Goal: Task Accomplishment & Management: Manage account settings

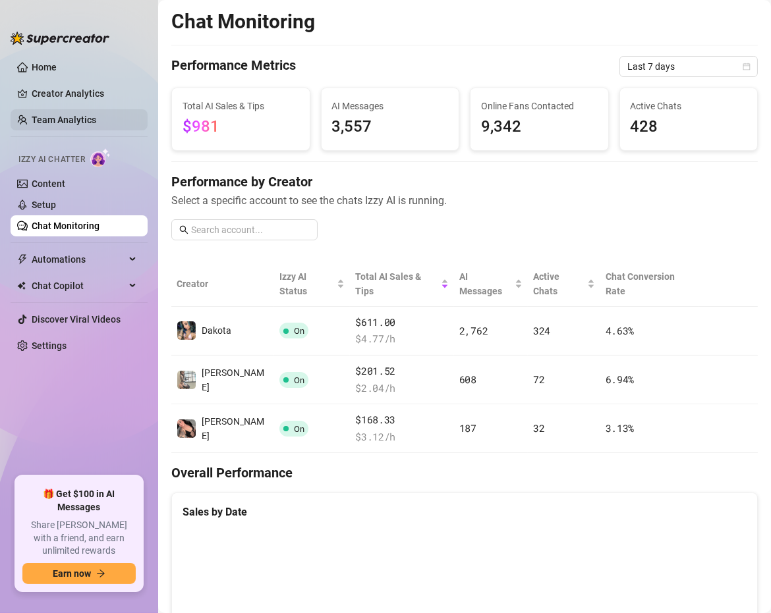
click at [95, 115] on link "Team Analytics" at bounding box center [64, 120] width 65 height 11
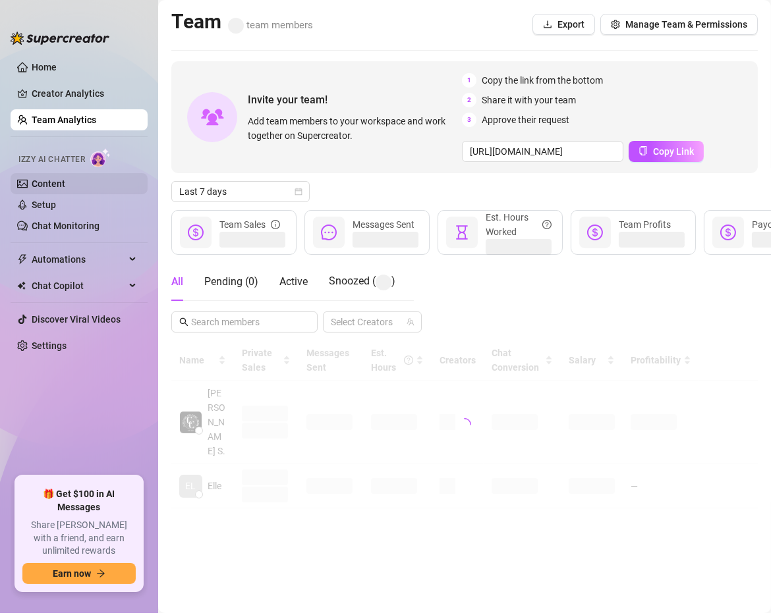
click at [65, 189] on link "Content" at bounding box center [49, 183] width 34 height 11
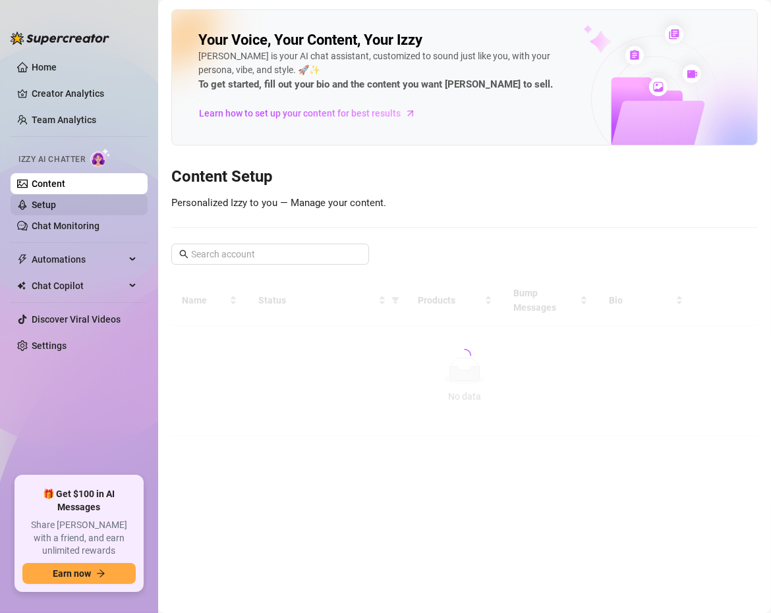
click at [56, 200] on link "Setup" at bounding box center [44, 205] width 24 height 11
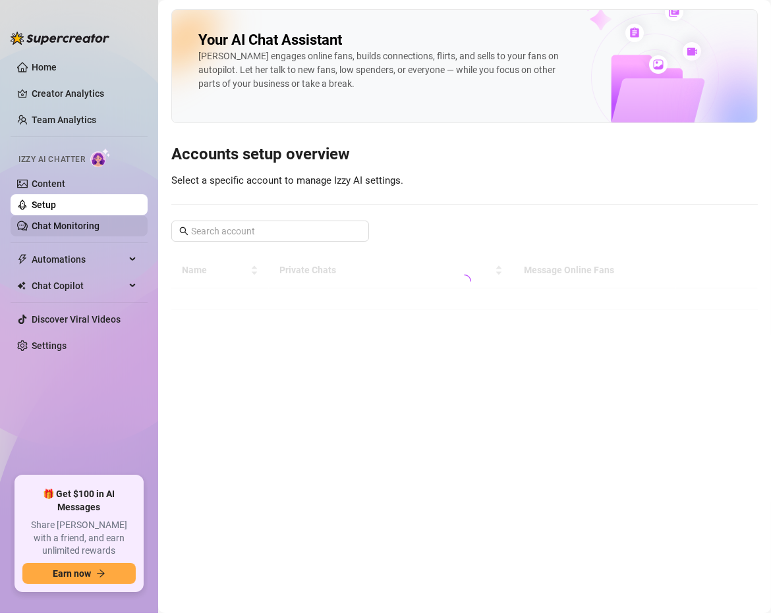
click at [61, 221] on link "Chat Monitoring" at bounding box center [66, 226] width 68 height 11
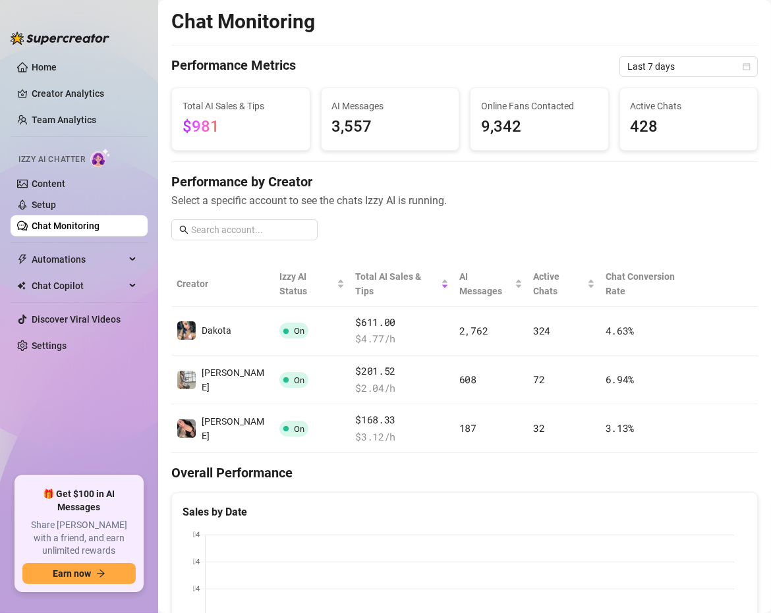
click at [60, 231] on link "Chat Monitoring" at bounding box center [66, 226] width 68 height 11
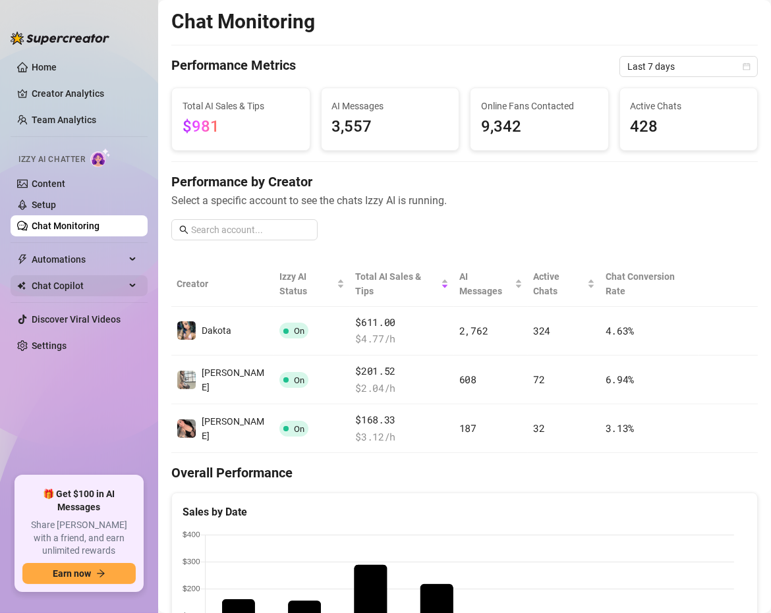
click at [74, 285] on span "Chat Copilot" at bounding box center [79, 285] width 94 height 21
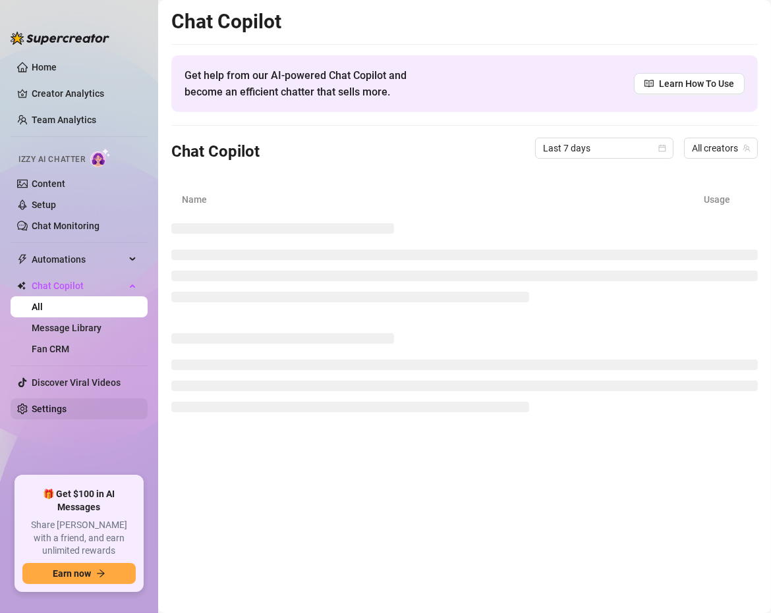
click at [67, 407] on link "Settings" at bounding box center [49, 409] width 35 height 11
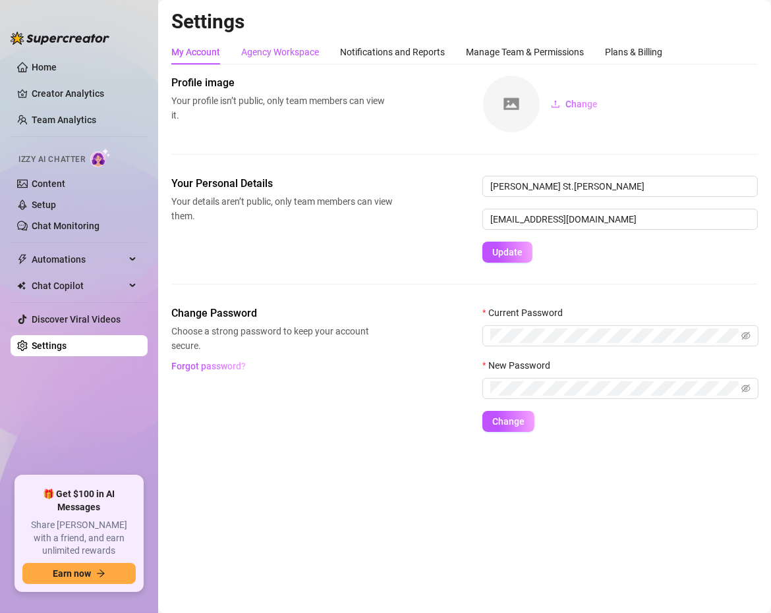
click at [268, 51] on div "Agency Workspace" at bounding box center [280, 52] width 78 height 14
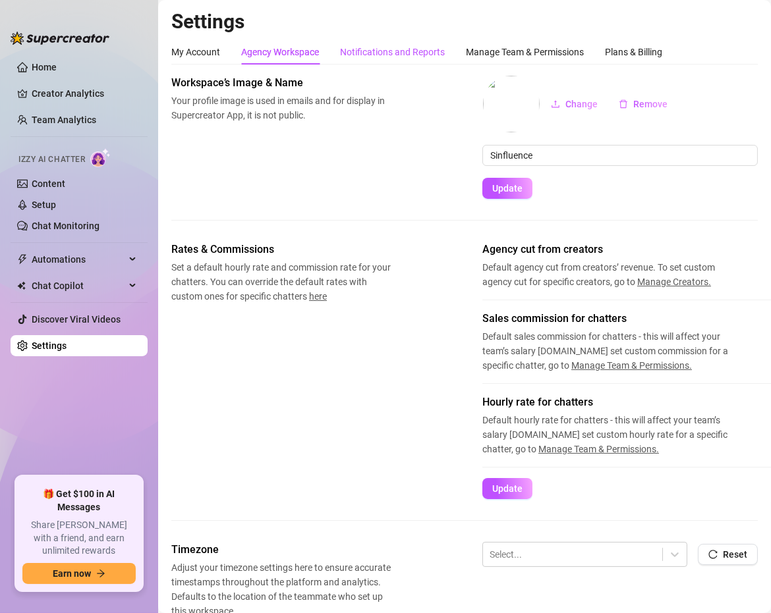
click at [381, 55] on div "Notifications and Reports" at bounding box center [392, 52] width 105 height 14
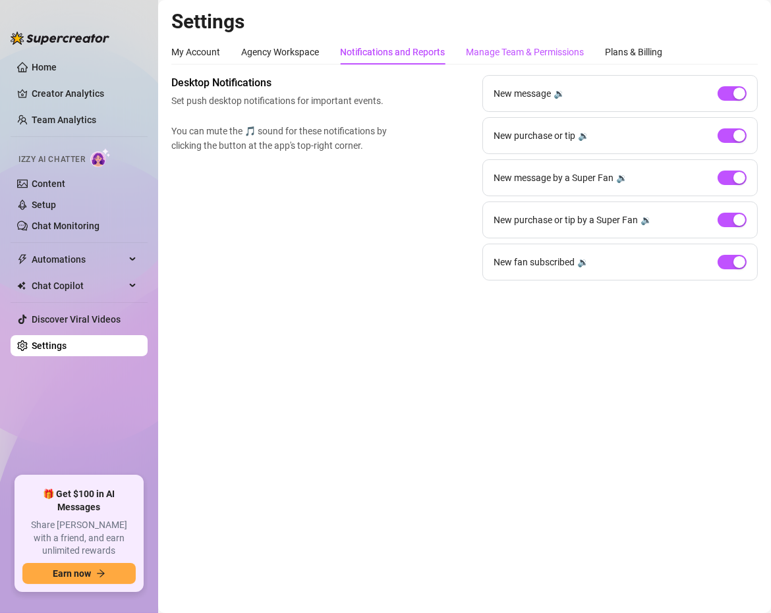
click at [489, 53] on div "Manage Team & Permissions" at bounding box center [525, 52] width 118 height 14
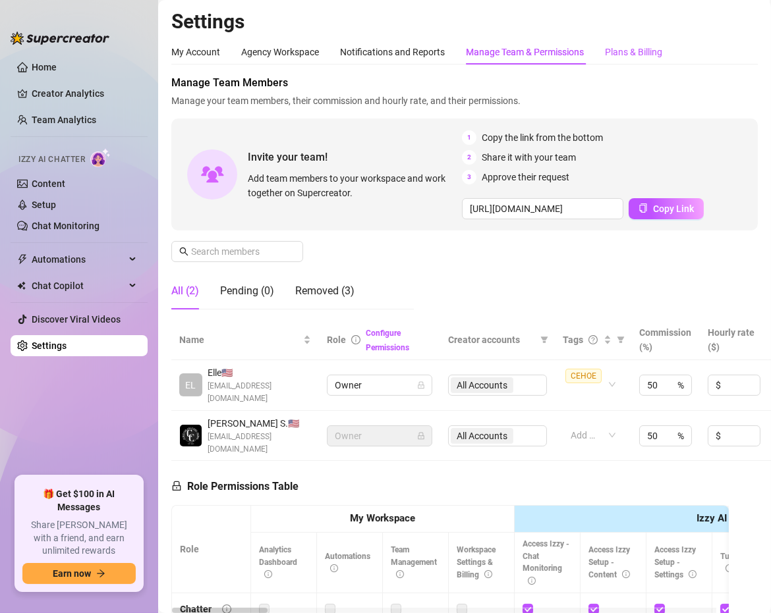
click at [640, 57] on div "Plans & Billing" at bounding box center [633, 52] width 57 height 14
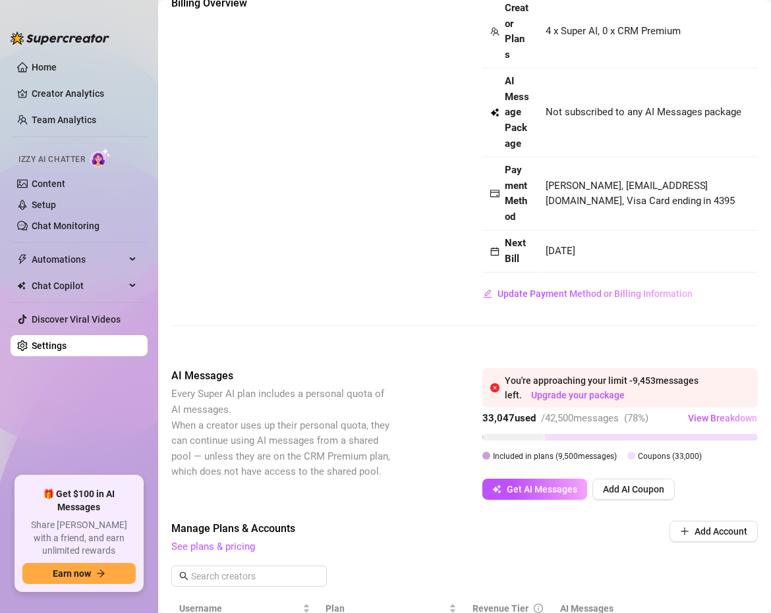
scroll to position [79, 0]
click at [662, 495] on span "Add AI Coupon" at bounding box center [633, 490] width 61 height 11
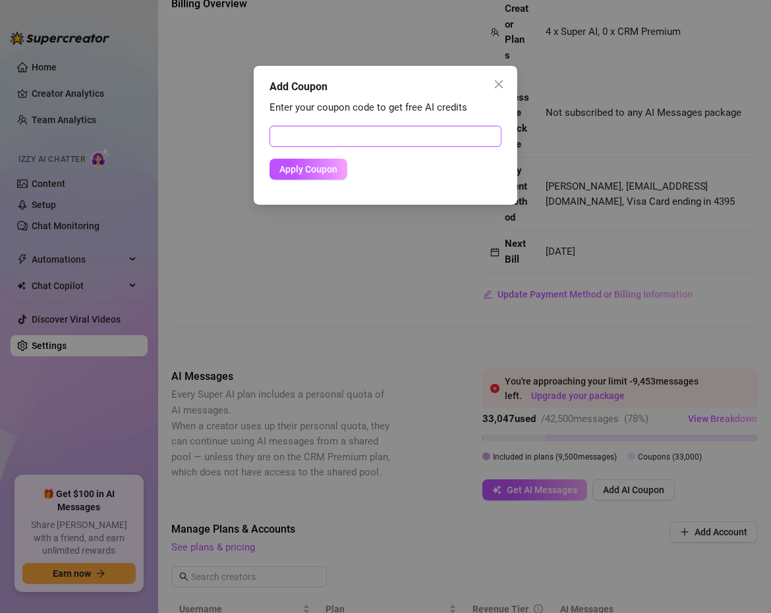
click at [358, 136] on input "text" at bounding box center [385, 136] width 232 height 21
paste input "F34D39D207PS0KN70350"
type input "F34D39D207PS0KN70350"
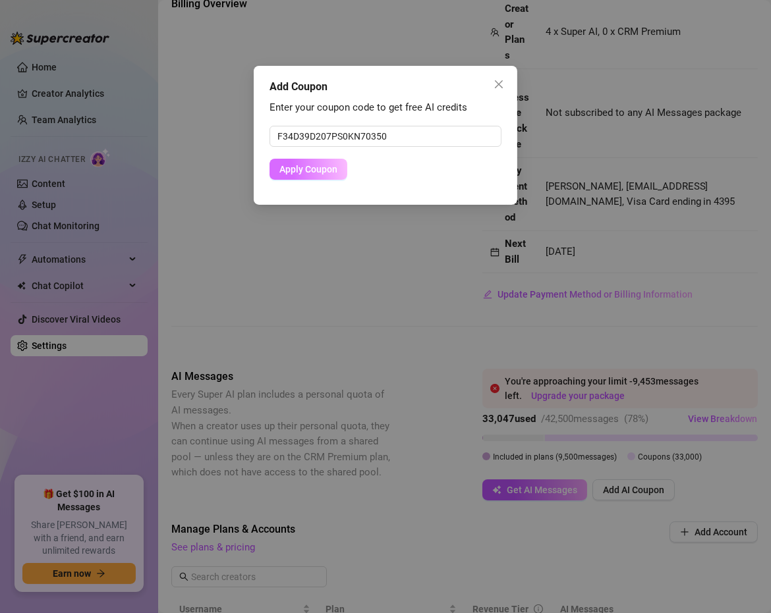
click at [311, 169] on span "Apply Coupon" at bounding box center [308, 169] width 58 height 11
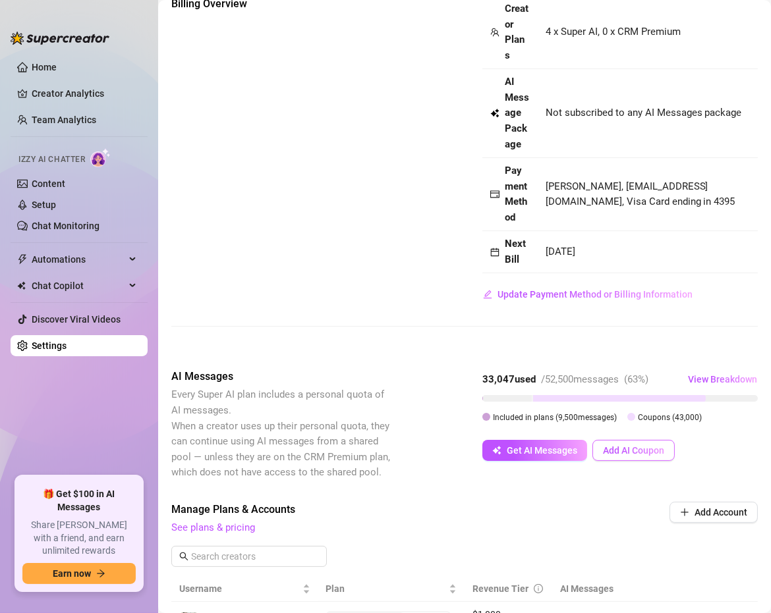
click at [613, 461] on button "Add AI Coupon" at bounding box center [633, 450] width 82 height 21
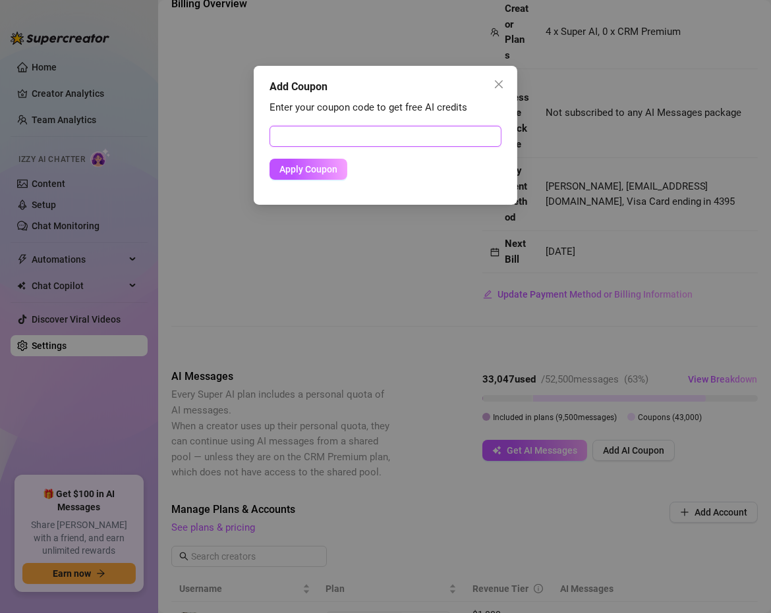
click at [337, 143] on input "text" at bounding box center [385, 136] width 232 height 21
paste input "F34D39D207PS0KN70350"
type input "F34D39D207PS0KN70350"
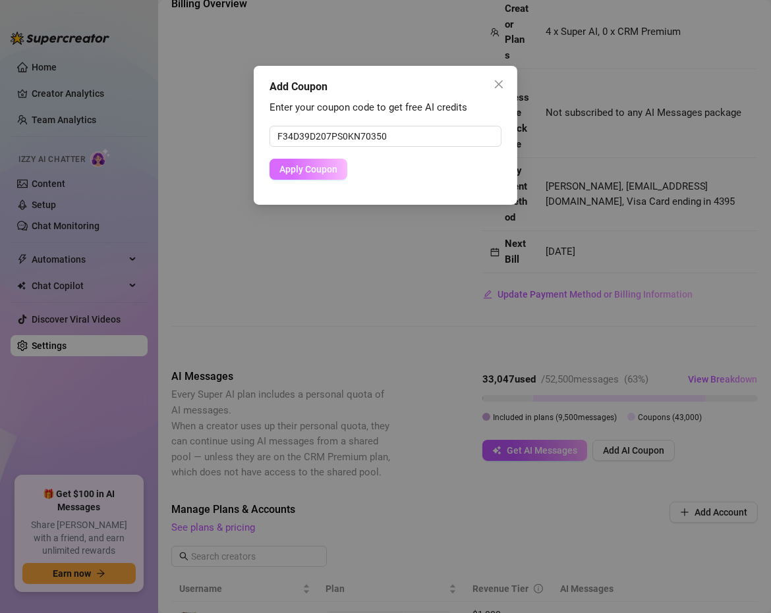
click at [301, 171] on span "Apply Coupon" at bounding box center [308, 169] width 58 height 11
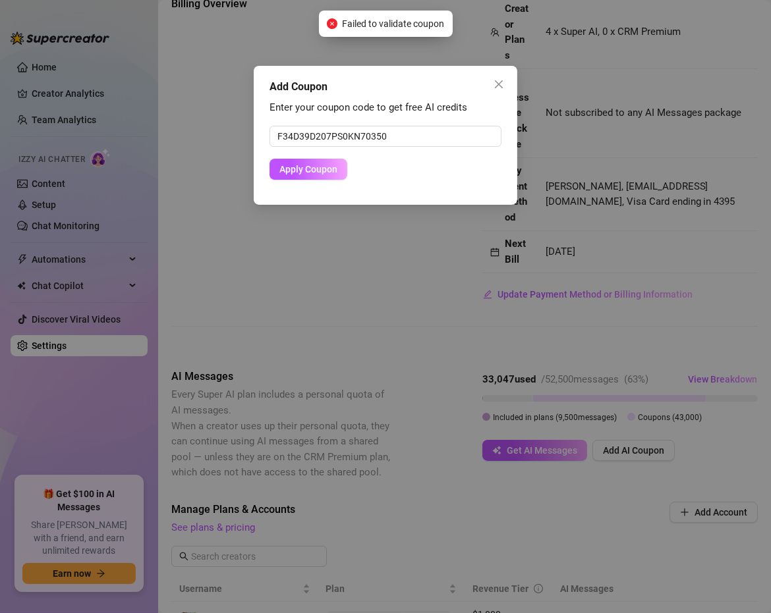
click at [511, 78] on div "Add Coupon Enter your coupon code to get free AI credits F34D39D207PS0KN70350 A…" at bounding box center [385, 135] width 263 height 139
click at [499, 84] on icon "close" at bounding box center [499, 84] width 8 height 8
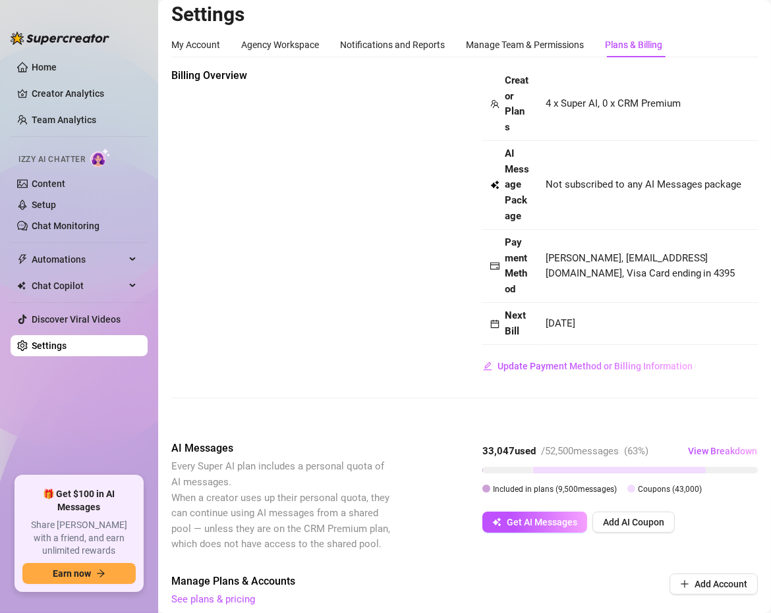
scroll to position [0, 0]
